Goal: Transaction & Acquisition: Purchase product/service

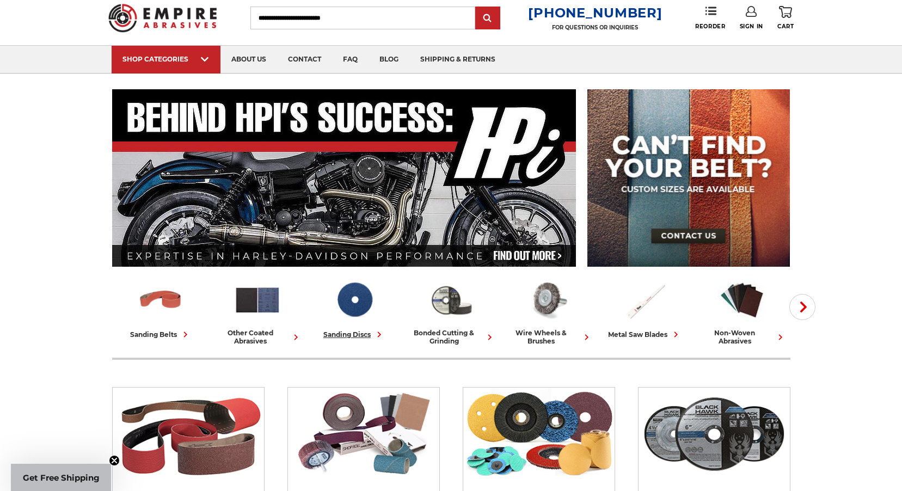
scroll to position [54, 0]
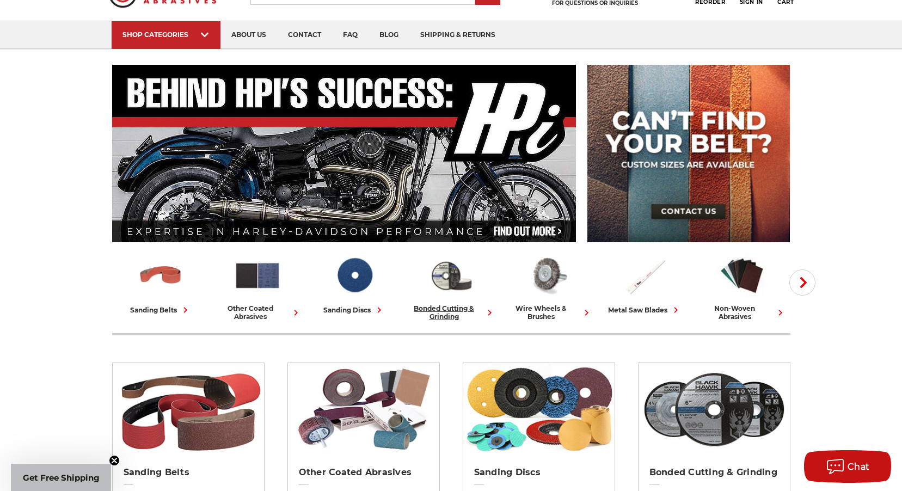
click at [439, 314] on div "bonded cutting & grinding" at bounding box center [451, 312] width 88 height 16
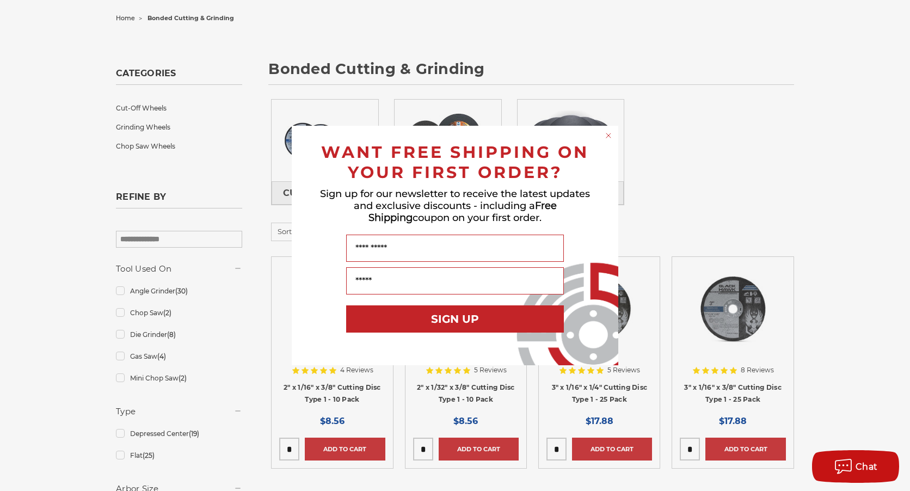
click at [610, 134] on circle "Close dialog" at bounding box center [609, 136] width 10 height 10
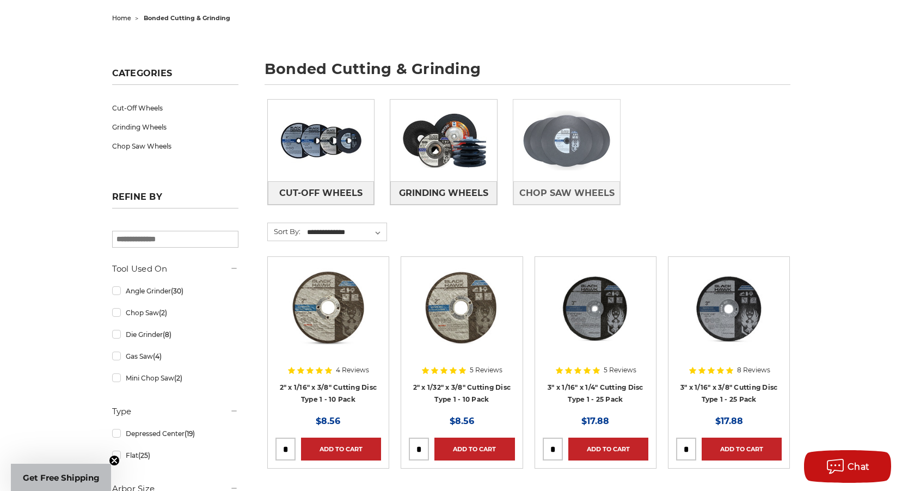
click at [568, 179] on link at bounding box center [566, 141] width 107 height 82
click at [566, 197] on span "Chop Saw Wheels" at bounding box center [566, 193] width 95 height 19
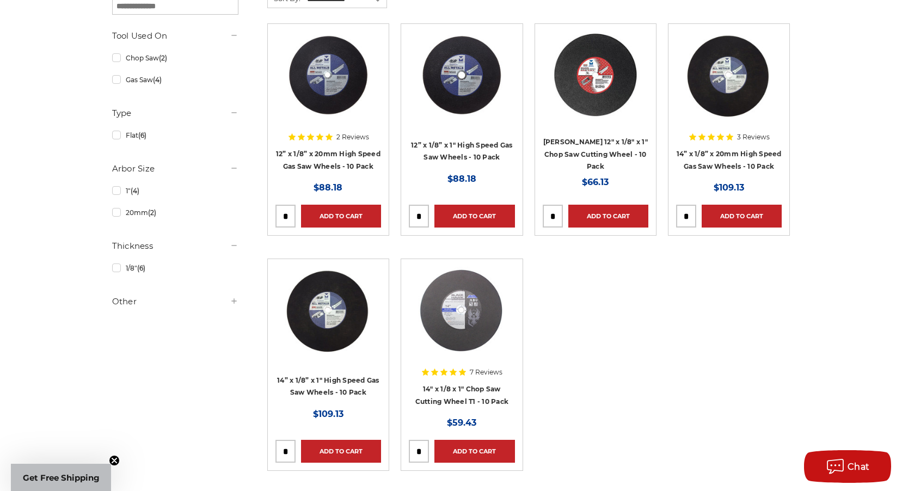
scroll to position [218, 0]
drag, startPoint x: 413, startPoint y: 451, endPoint x: 423, endPoint y: 451, distance: 9.8
click at [423, 451] on input "tel" at bounding box center [418, 452] width 19 height 22
click at [418, 451] on input "tel" at bounding box center [418, 452] width 19 height 22
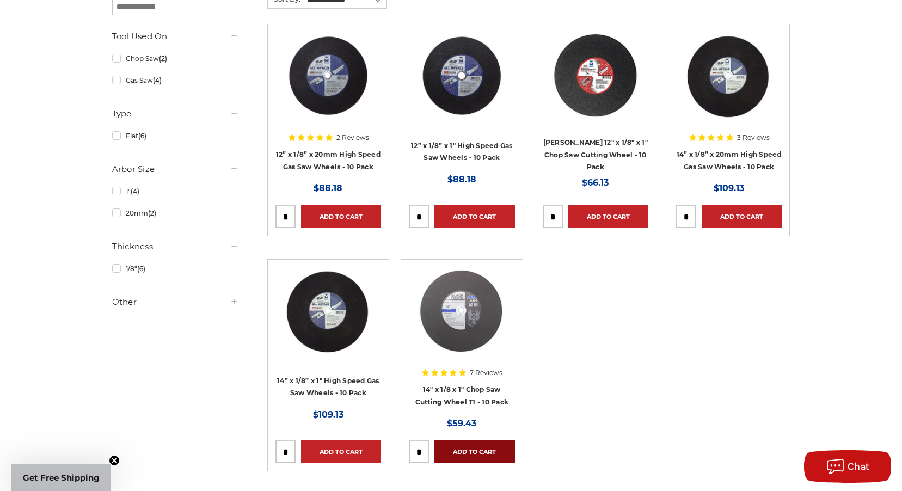
type input "*"
click at [469, 452] on link "Add to Cart" at bounding box center [474, 451] width 80 height 23
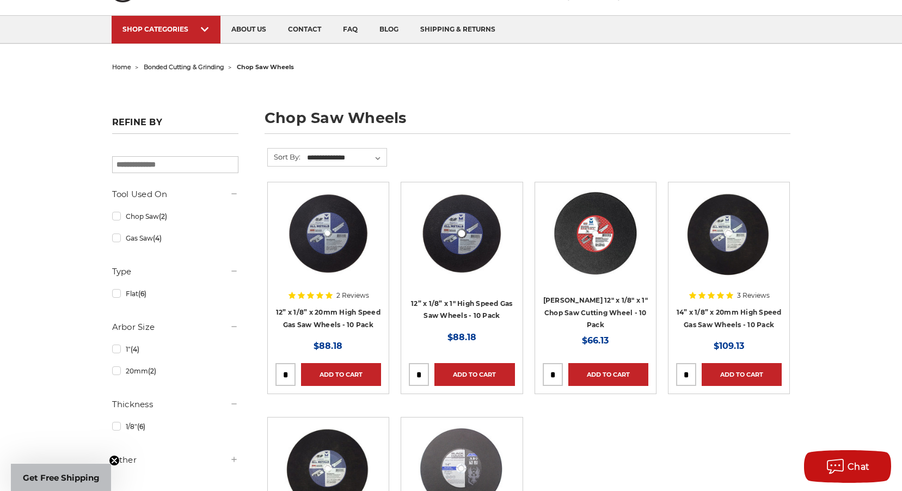
scroll to position [0, 0]
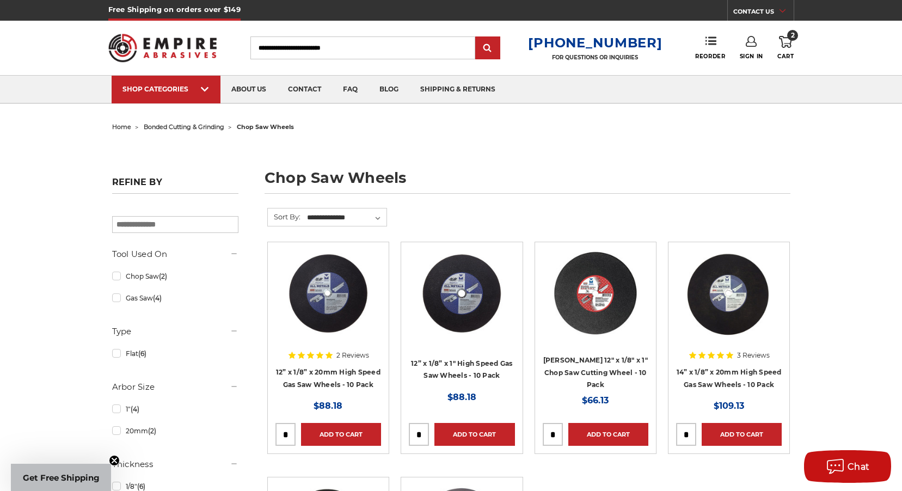
click at [200, 127] on span "bonded cutting & grinding" at bounding box center [184, 127] width 81 height 8
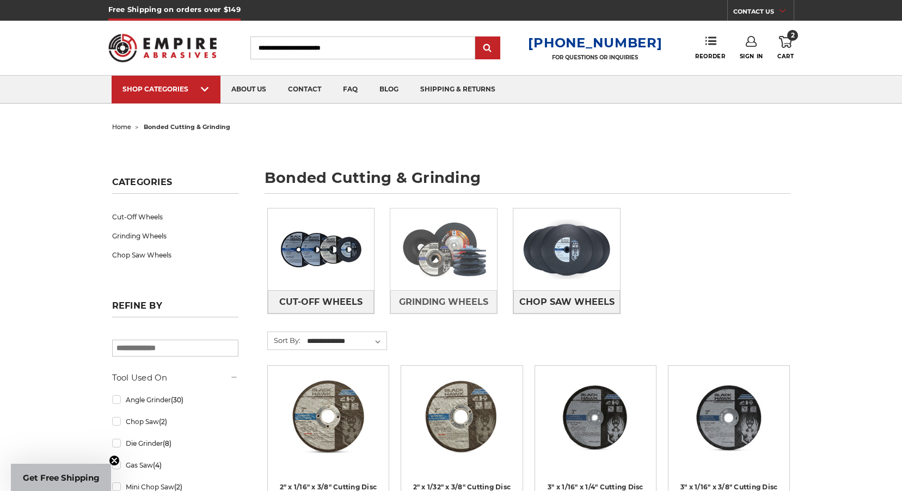
click at [434, 269] on img at bounding box center [443, 249] width 107 height 75
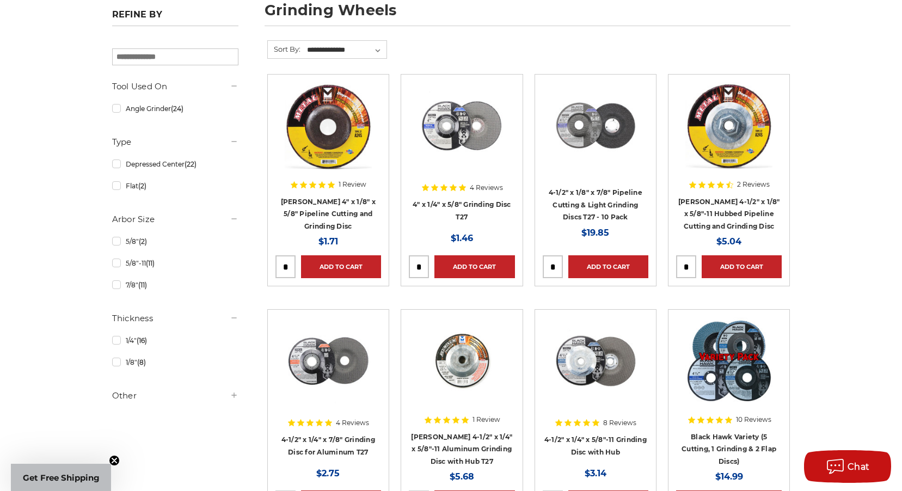
scroll to position [218, 0]
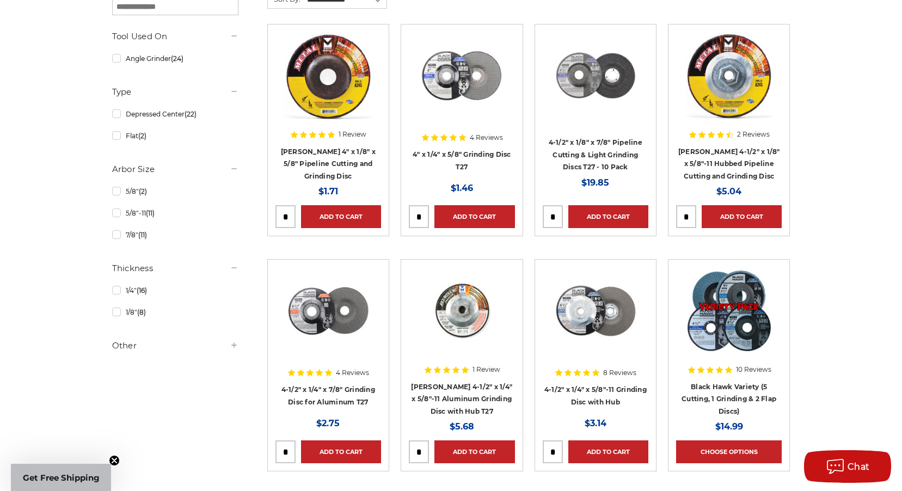
click at [134, 343] on h5 "Other" at bounding box center [175, 345] width 126 height 13
click at [127, 340] on h5 "Other" at bounding box center [175, 345] width 126 height 13
click at [119, 296] on link "1/4" (16)" at bounding box center [175, 290] width 126 height 19
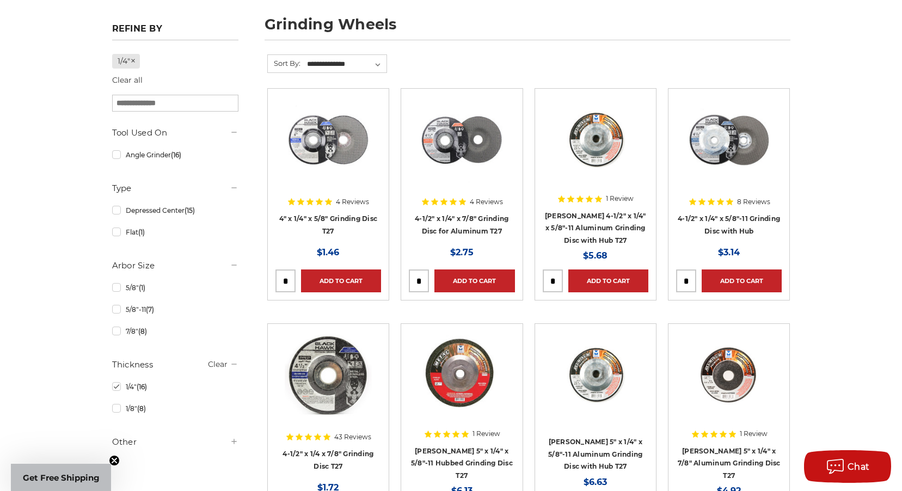
scroll to position [163, 0]
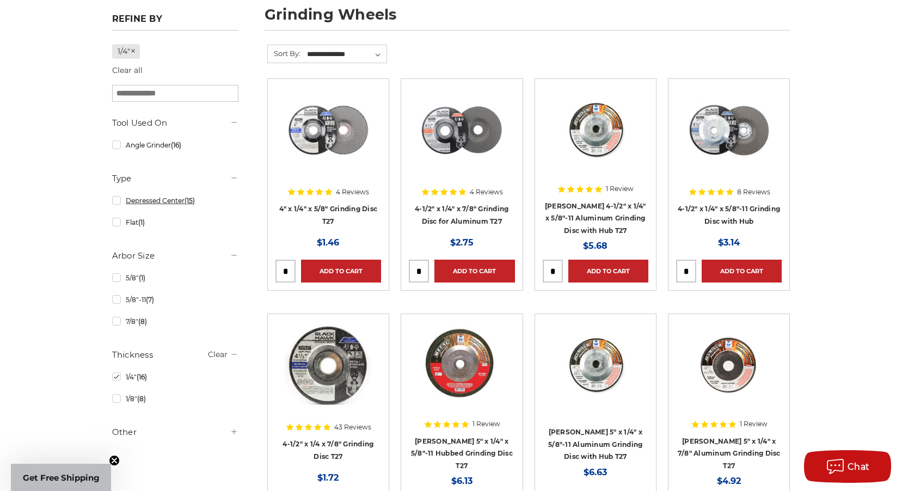
click at [115, 201] on link "Depressed Center (15)" at bounding box center [175, 200] width 126 height 19
